Goal: Task Accomplishment & Management: Manage account settings

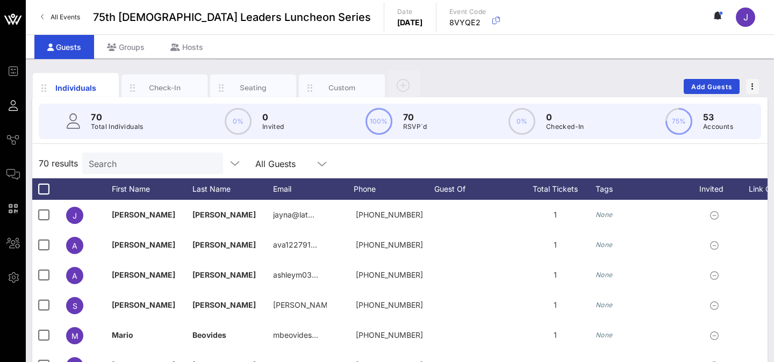
click at [50, 17] on span "All Events" at bounding box center [65, 17] width 30 height 8
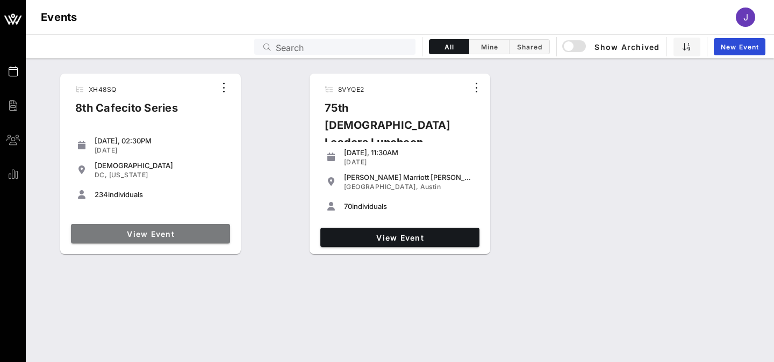
click at [146, 236] on span "View Event" at bounding box center [150, 233] width 150 height 9
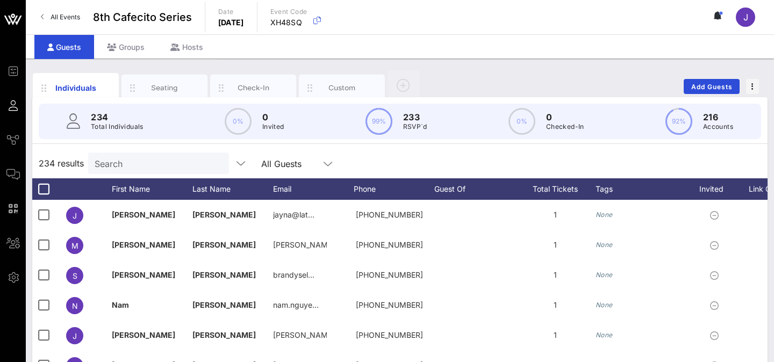
click at [156, 165] on input "Search" at bounding box center [158, 163] width 126 height 14
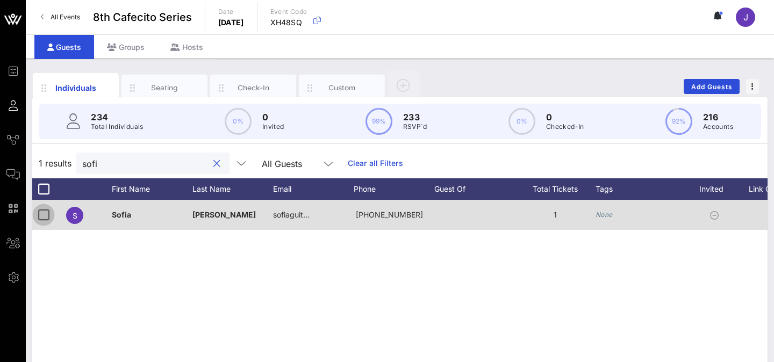
type input "sofi"
click at [41, 215] on div at bounding box center [43, 215] width 18 height 18
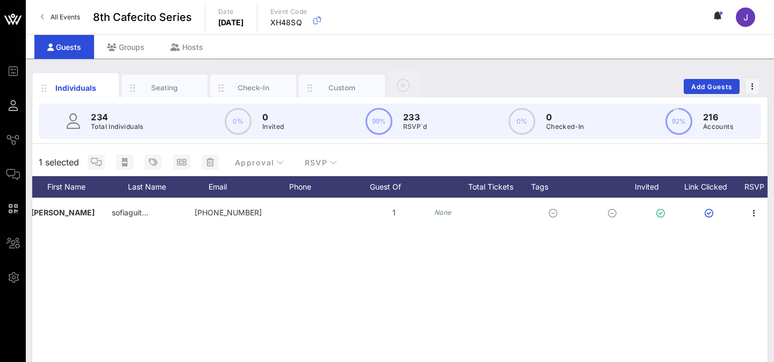
scroll to position [0, 161]
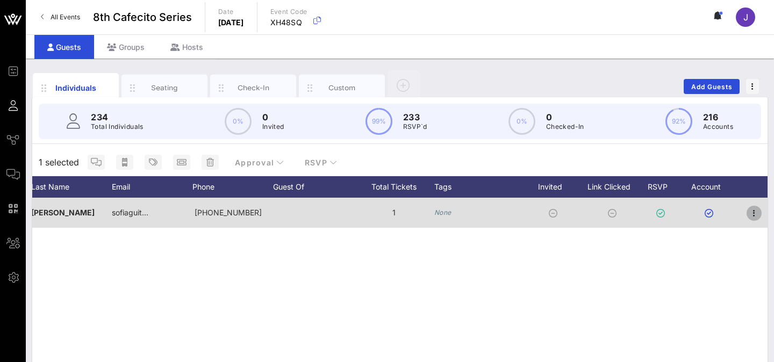
click at [755, 216] on icon "button" at bounding box center [753, 213] width 13 height 13
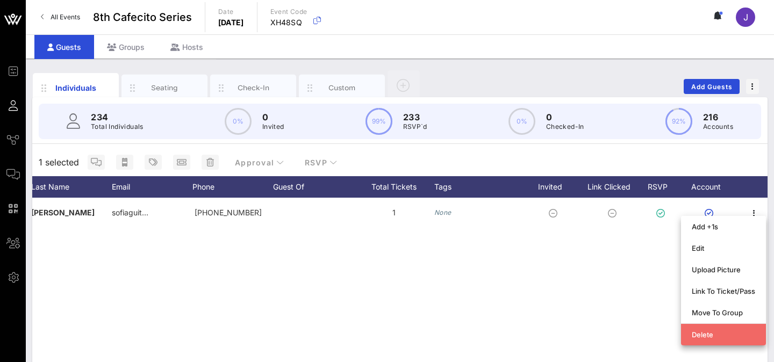
click at [703, 335] on div "Delete" at bounding box center [722, 334] width 63 height 9
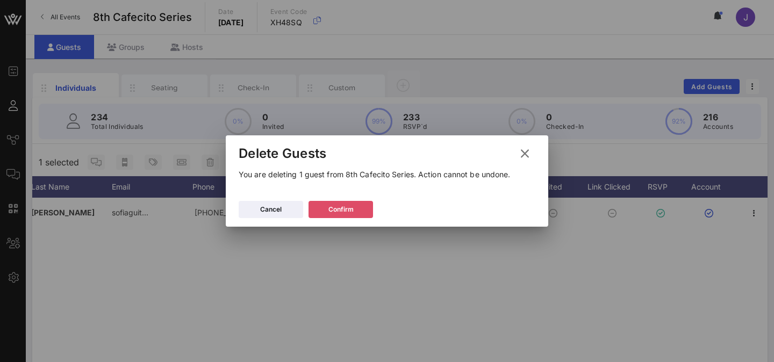
click at [349, 215] on button "Confirm" at bounding box center [340, 209] width 64 height 17
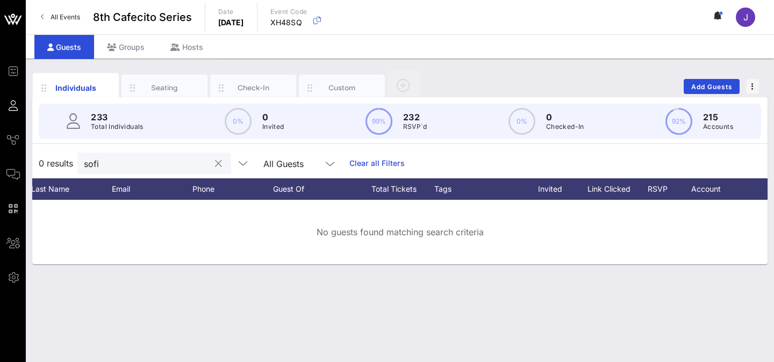
click at [165, 164] on input "sofi" at bounding box center [147, 163] width 126 height 14
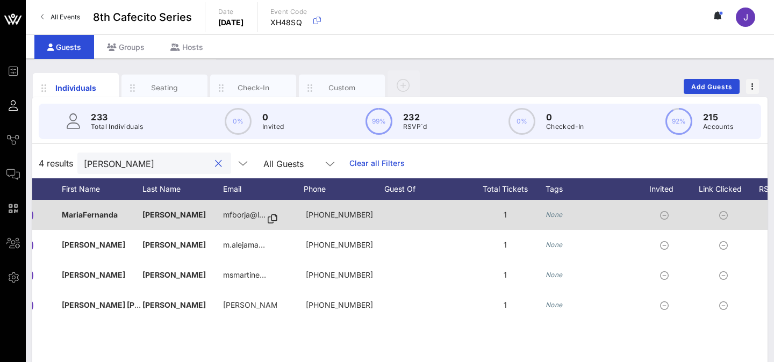
scroll to position [0, 0]
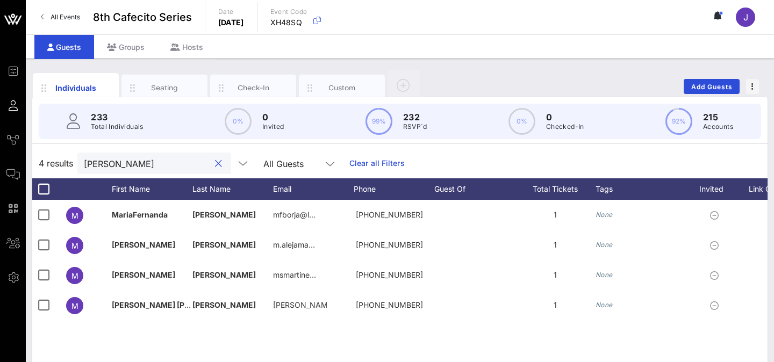
type input "[PERSON_NAME]"
click at [215, 166] on button "clear icon" at bounding box center [218, 163] width 7 height 11
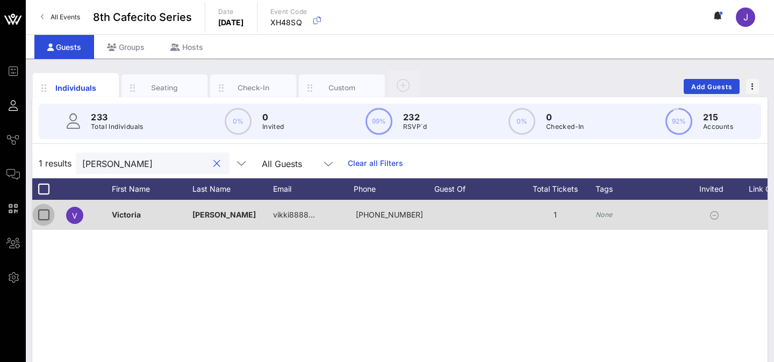
type input "[PERSON_NAME]"
click at [43, 218] on div at bounding box center [43, 215] width 18 height 18
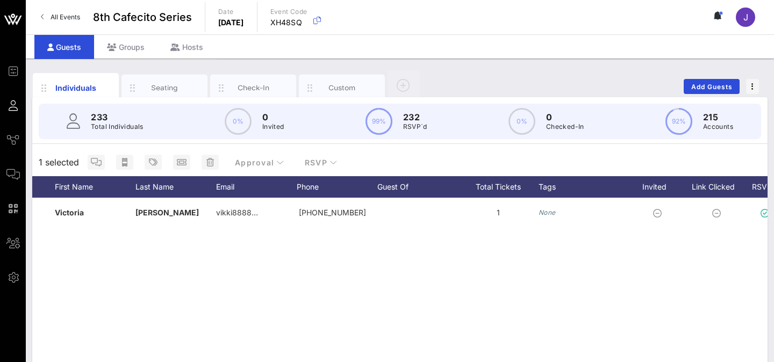
scroll to position [0, 161]
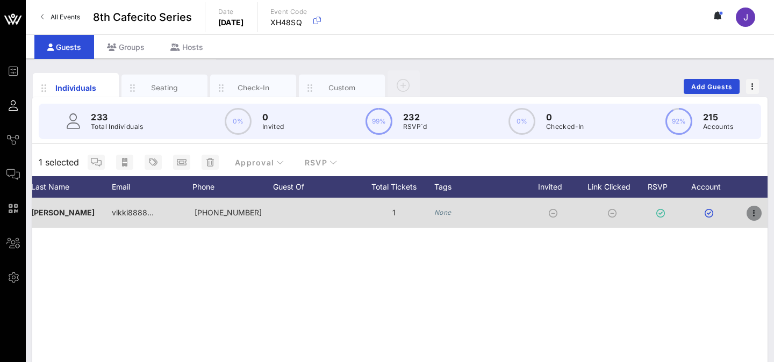
click at [754, 214] on icon "button" at bounding box center [753, 213] width 13 height 13
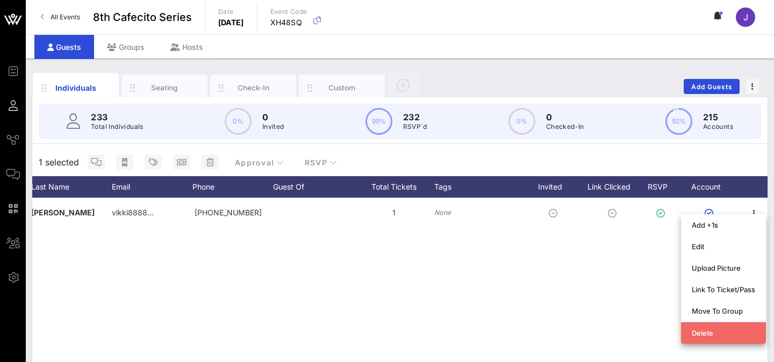
click at [704, 337] on div "Delete" at bounding box center [722, 332] width 63 height 17
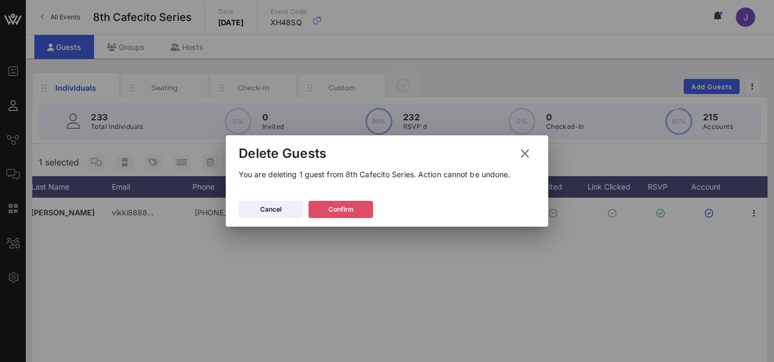
click at [335, 210] on div "Confirm" at bounding box center [340, 209] width 25 height 11
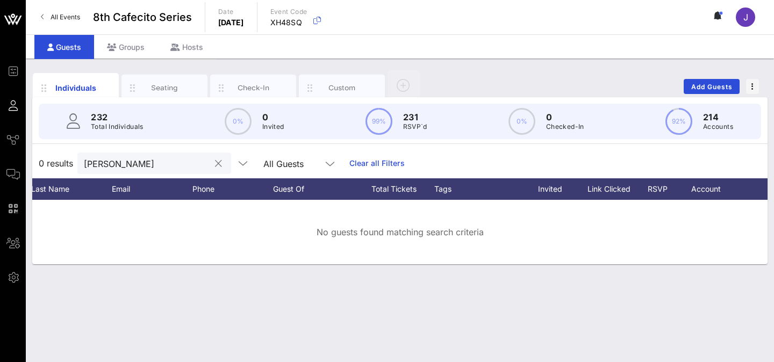
click at [215, 168] on button "clear icon" at bounding box center [218, 163] width 7 height 11
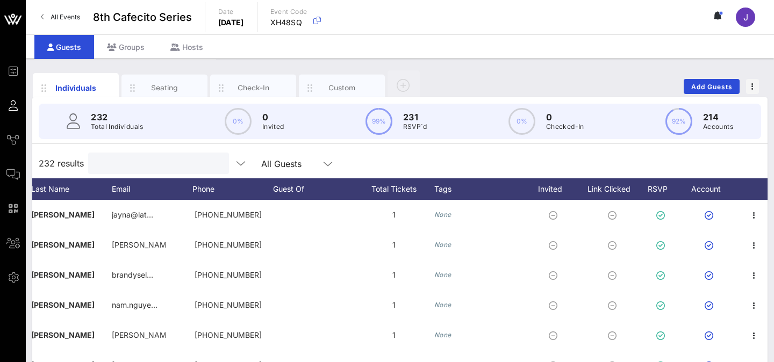
click at [149, 162] on input "text" at bounding box center [158, 163] width 126 height 14
type input "e"
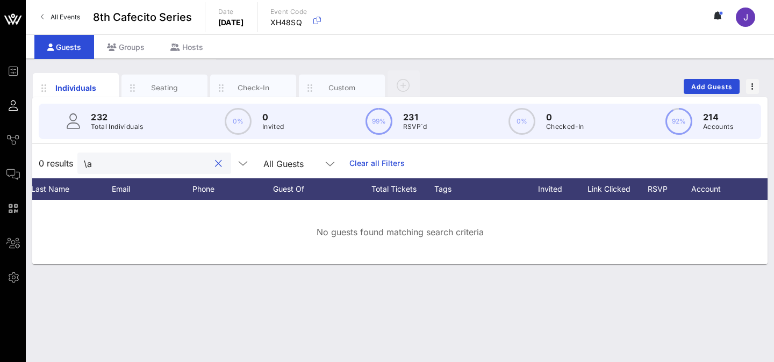
type input "\"
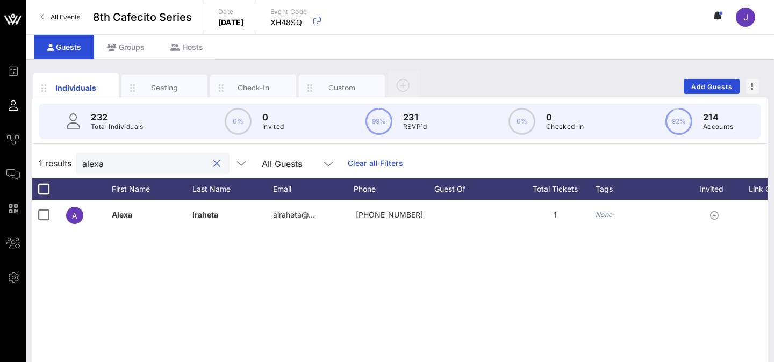
scroll to position [0, 0]
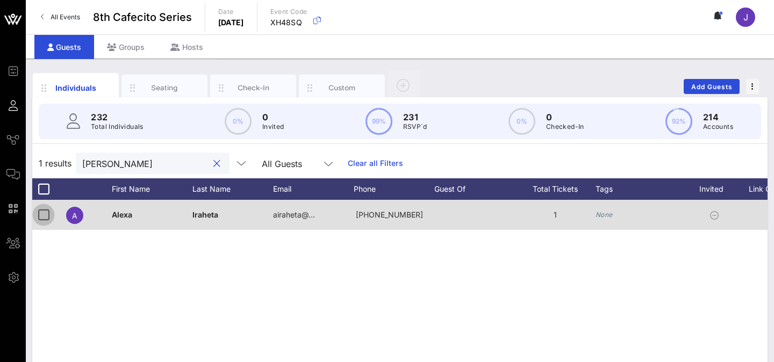
type input "[PERSON_NAME]"
click at [44, 212] on div at bounding box center [43, 215] width 18 height 18
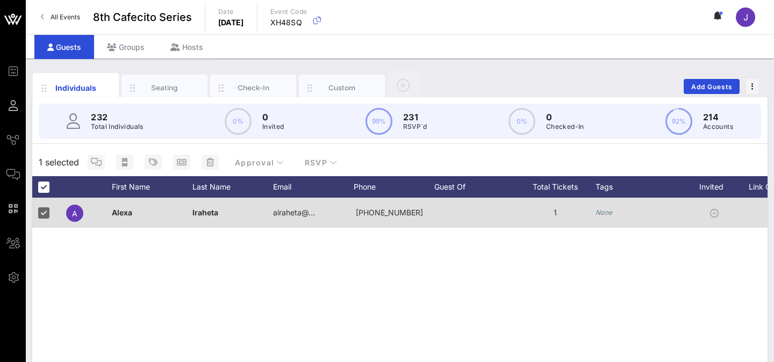
drag, startPoint x: 193, startPoint y: 213, endPoint x: 219, endPoint y: 213, distance: 25.8
click at [219, 213] on div "Iraheta" at bounding box center [232, 213] width 81 height 30
copy span "raheta"
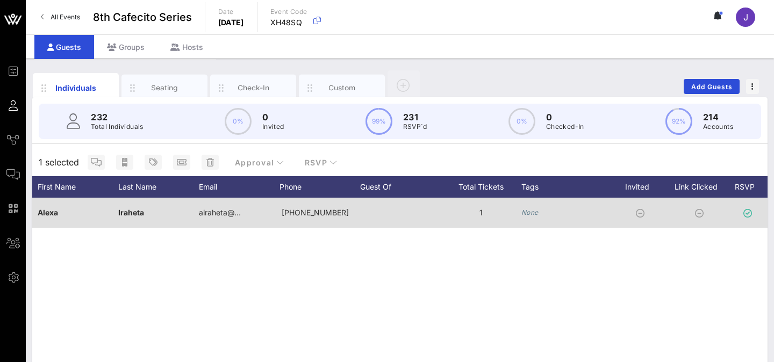
scroll to position [0, 161]
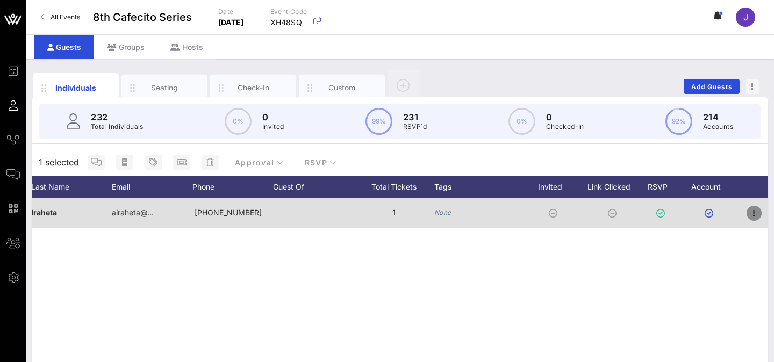
click at [756, 217] on icon "button" at bounding box center [753, 213] width 13 height 13
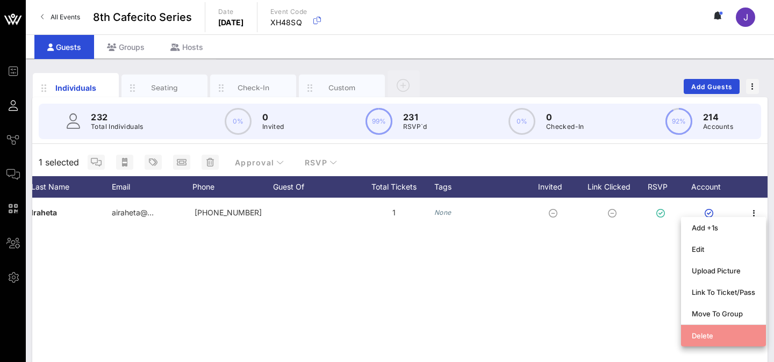
click at [694, 333] on div "Delete" at bounding box center [722, 335] width 63 height 9
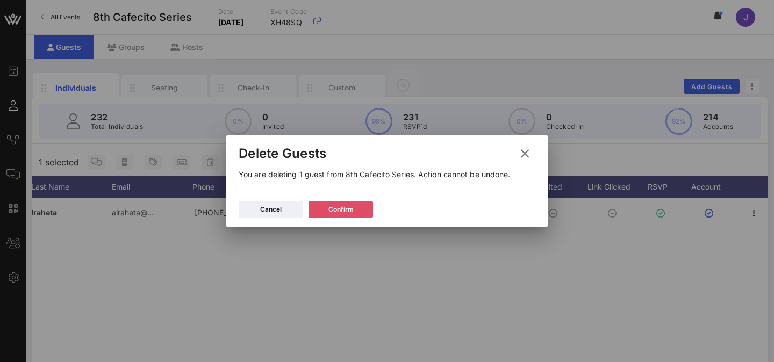
click at [337, 211] on button "Confirm" at bounding box center [340, 209] width 64 height 17
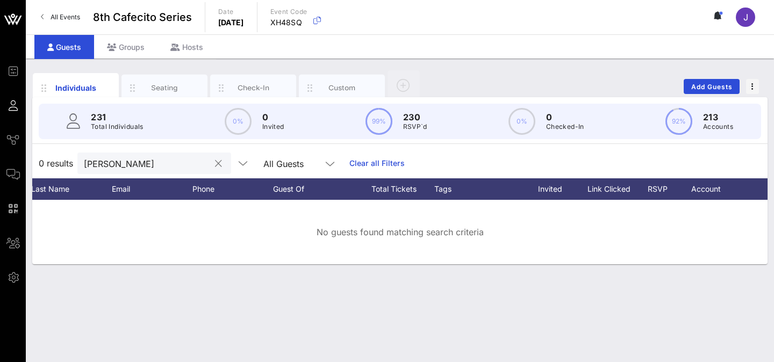
click at [215, 167] on button "clear icon" at bounding box center [218, 163] width 7 height 11
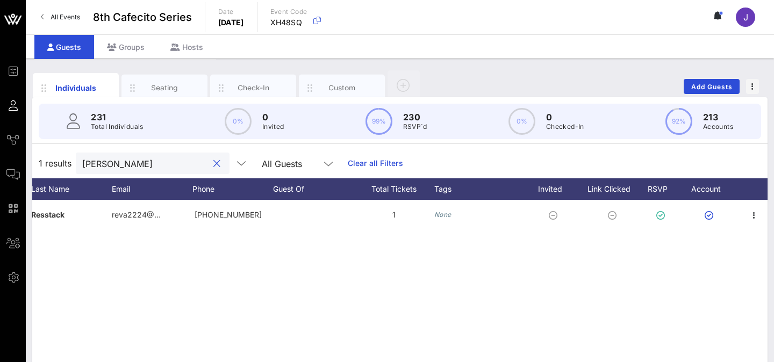
type input "[PERSON_NAME]"
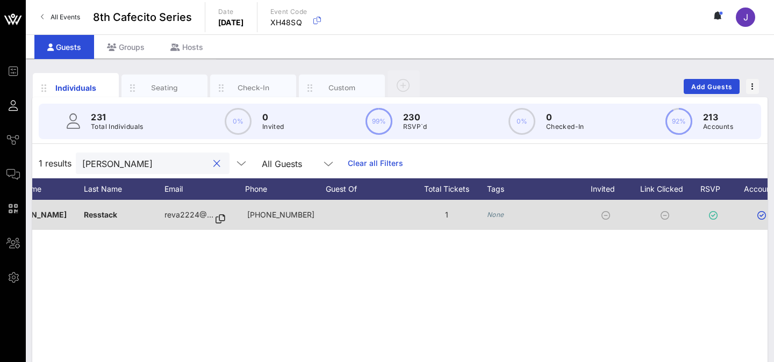
scroll to position [0, 0]
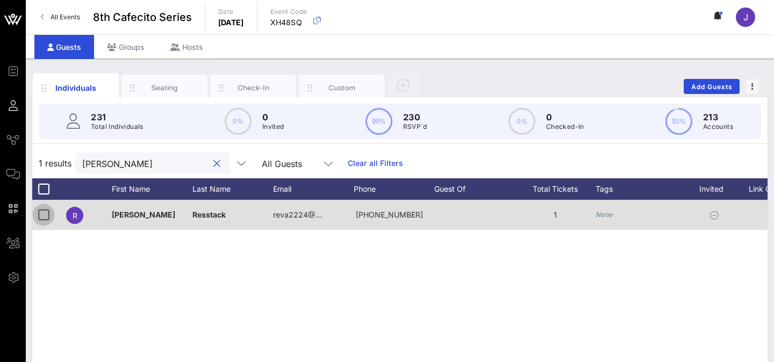
click at [38, 216] on div at bounding box center [43, 215] width 18 height 18
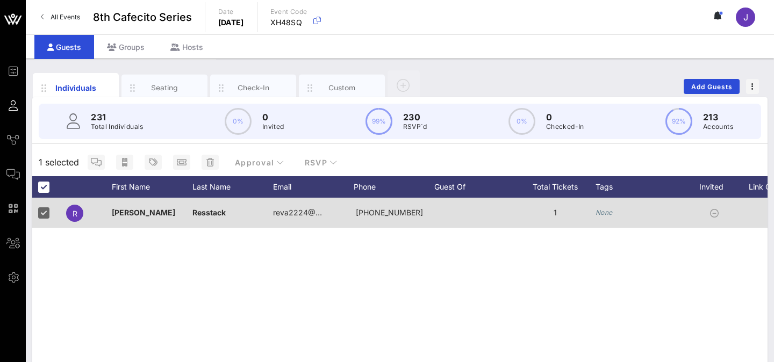
scroll to position [0, 161]
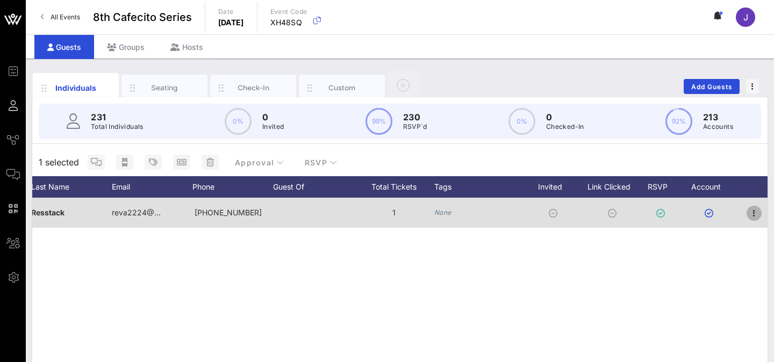
click at [753, 213] on icon "button" at bounding box center [753, 213] width 13 height 13
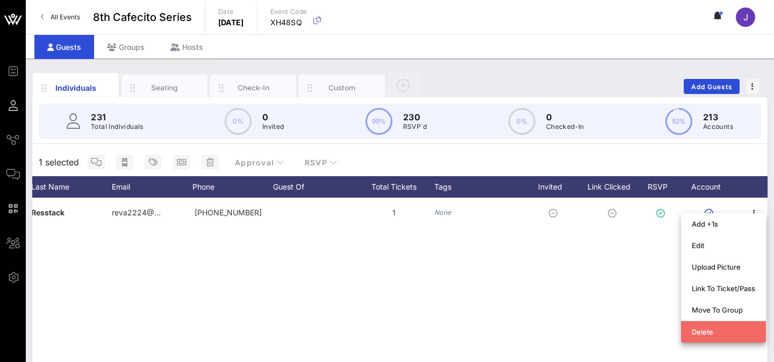
click at [709, 335] on div "Delete" at bounding box center [722, 332] width 63 height 9
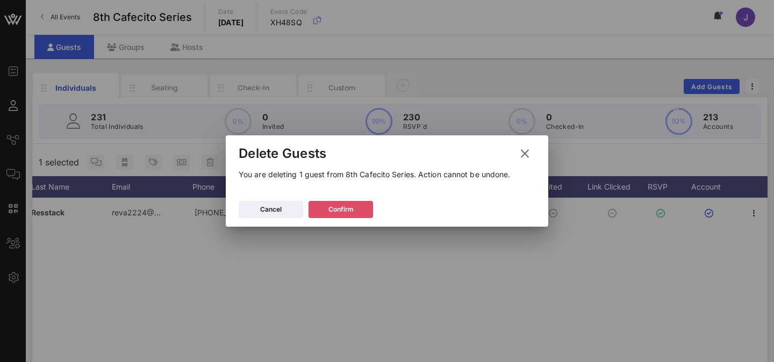
click at [340, 209] on icon at bounding box center [341, 209] width 8 height 6
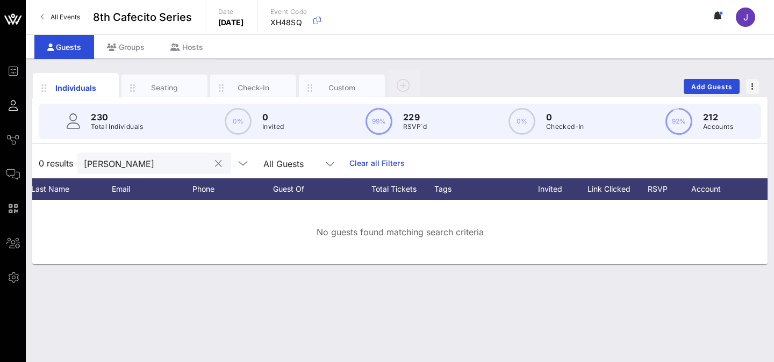
click at [215, 165] on button "clear icon" at bounding box center [218, 163] width 7 height 11
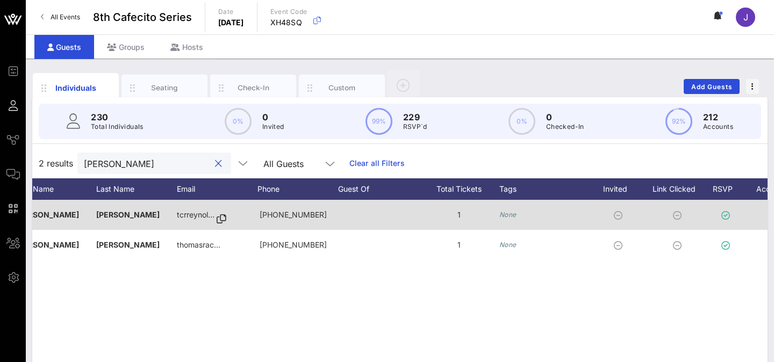
scroll to position [0, 0]
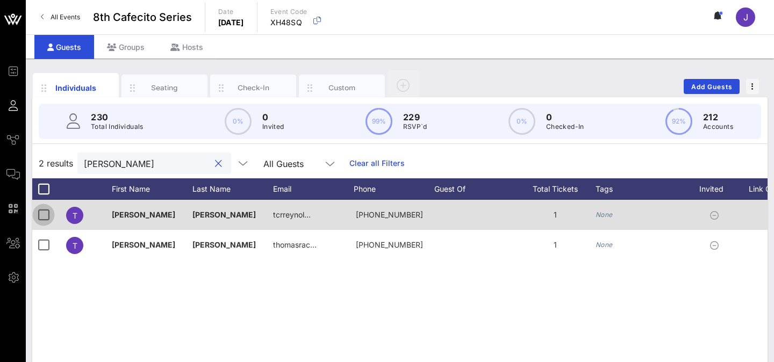
type input "[PERSON_NAME]"
click at [39, 216] on div at bounding box center [43, 215] width 18 height 18
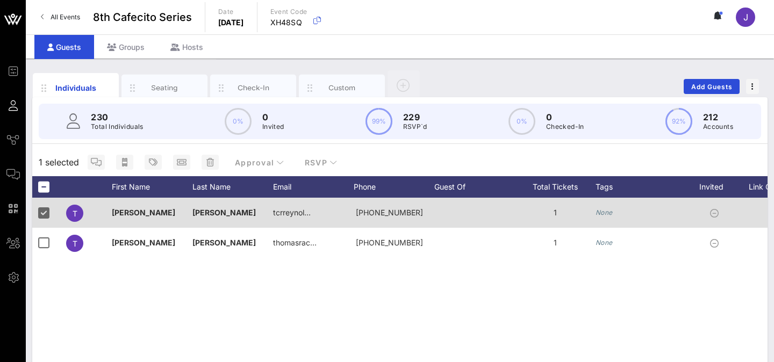
scroll to position [0, 161]
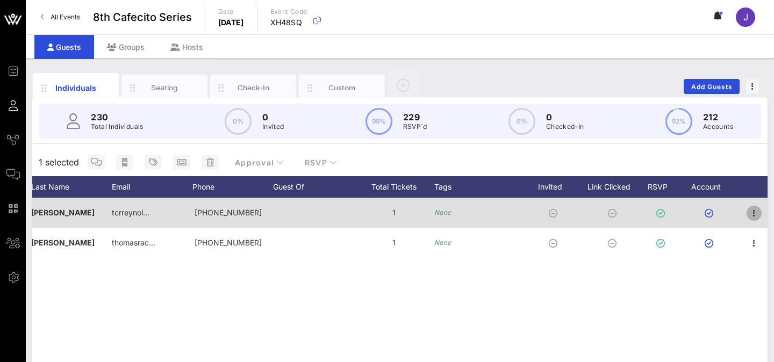
click at [750, 215] on icon "button" at bounding box center [753, 213] width 13 height 13
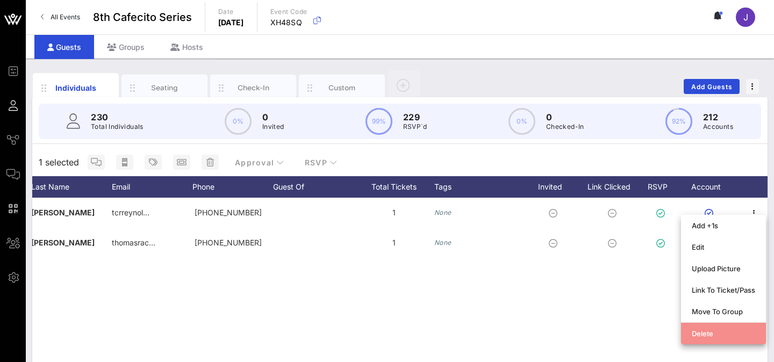
click at [705, 334] on div "Delete" at bounding box center [722, 333] width 63 height 9
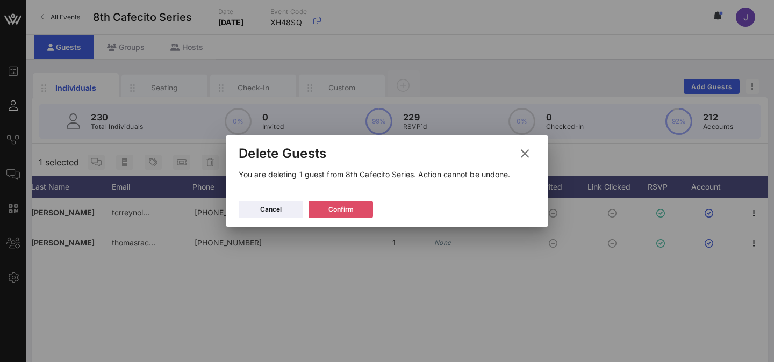
click at [358, 212] on button "Confirm" at bounding box center [340, 209] width 64 height 17
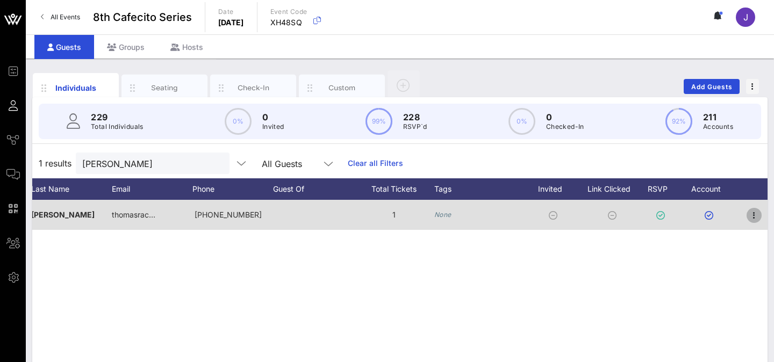
click at [754, 214] on icon "button" at bounding box center [753, 215] width 13 height 13
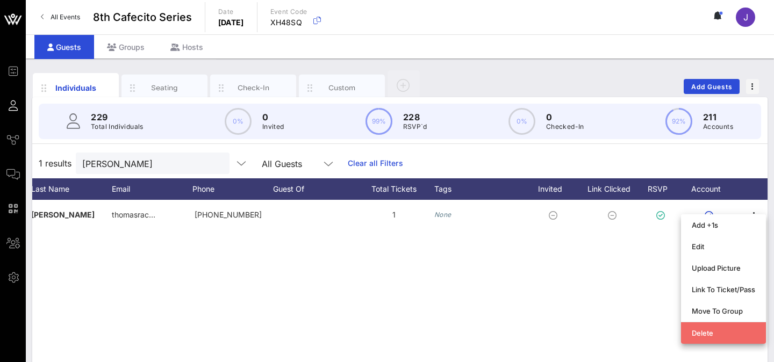
click at [710, 334] on div "Delete" at bounding box center [722, 333] width 63 height 9
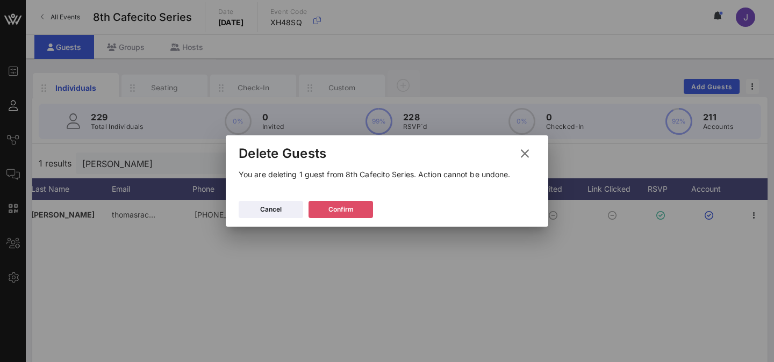
click at [346, 208] on div "Confirm" at bounding box center [340, 209] width 25 height 11
